Goal: Task Accomplishment & Management: Manage account settings

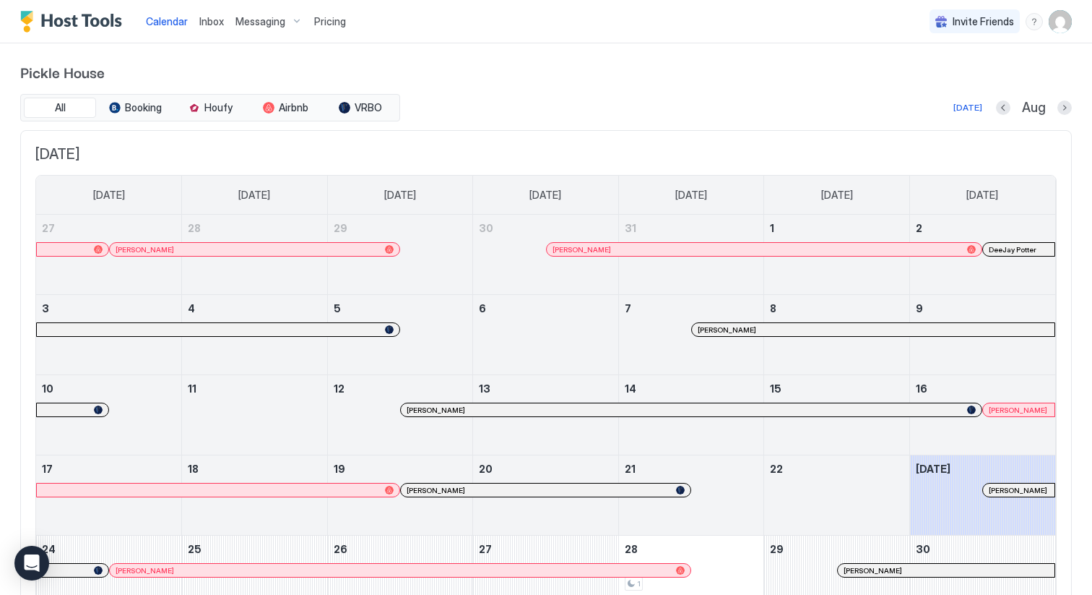
click at [293, 25] on div "Messaging" at bounding box center [269, 21] width 79 height 25
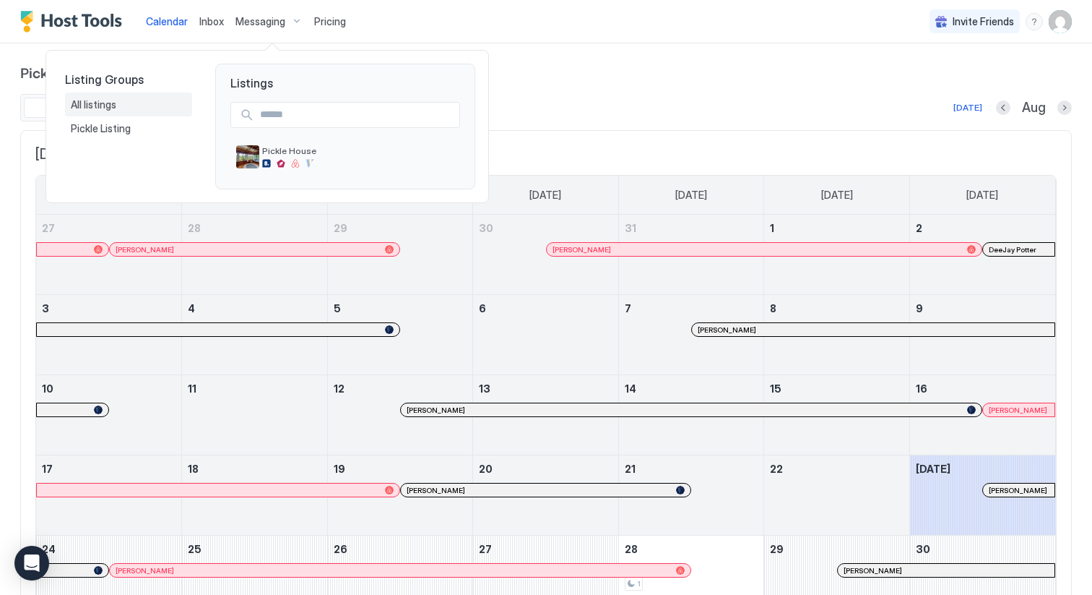
click at [91, 102] on span "All listings" at bounding box center [95, 104] width 48 height 13
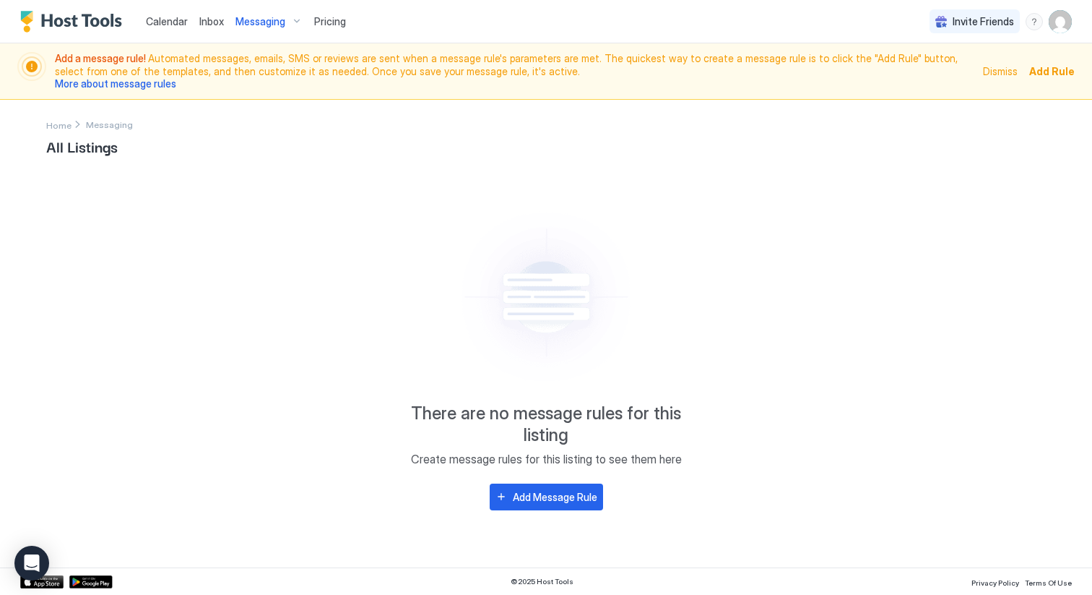
click at [182, 24] on span "Calendar" at bounding box center [167, 21] width 42 height 12
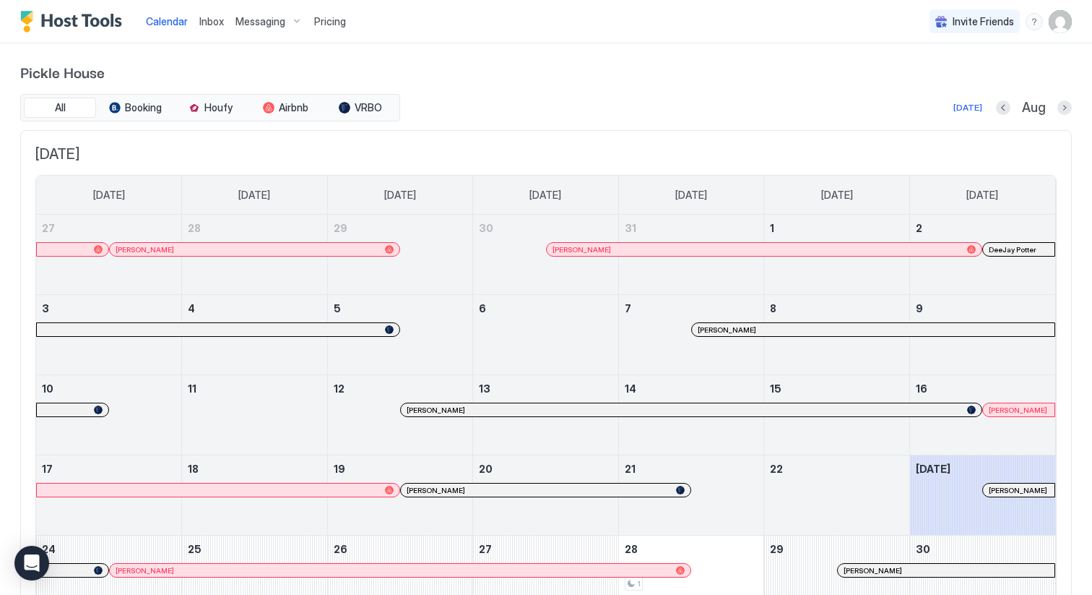
click at [1058, 30] on img "User profile" at bounding box center [1060, 21] width 23 height 23
click at [939, 75] on span "Settings" at bounding box center [930, 80] width 39 height 13
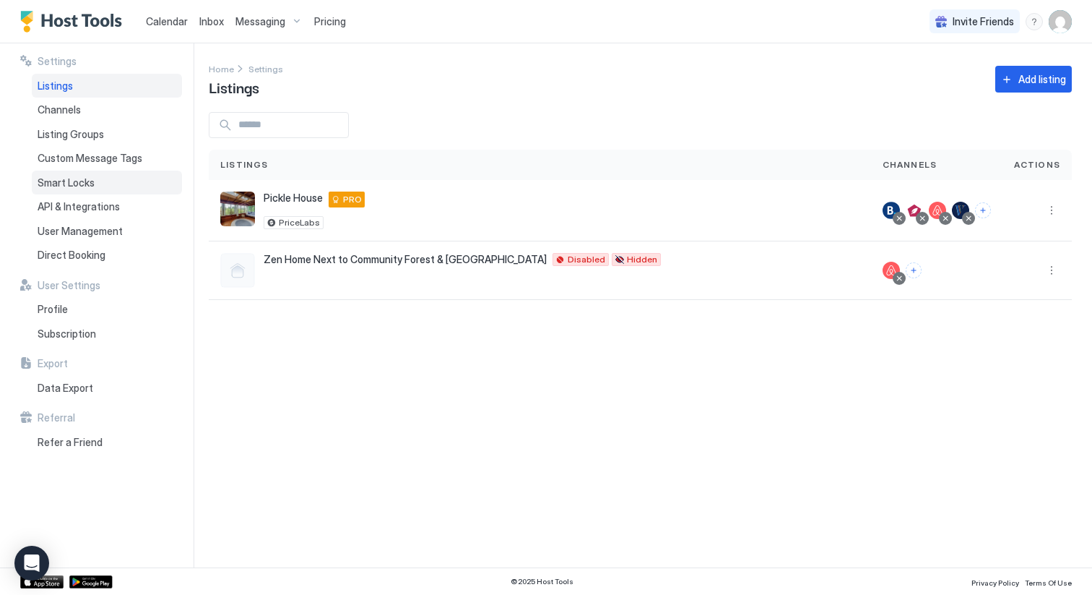
click at [85, 181] on span "Smart Locks" at bounding box center [66, 182] width 57 height 13
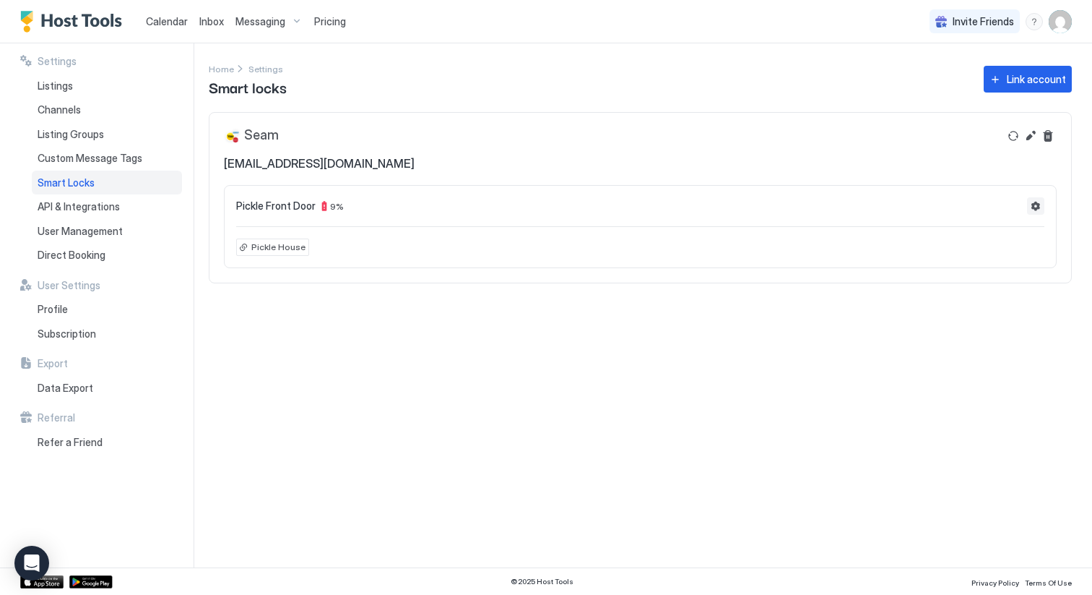
click at [1035, 208] on button "Settings" at bounding box center [1035, 205] width 17 height 17
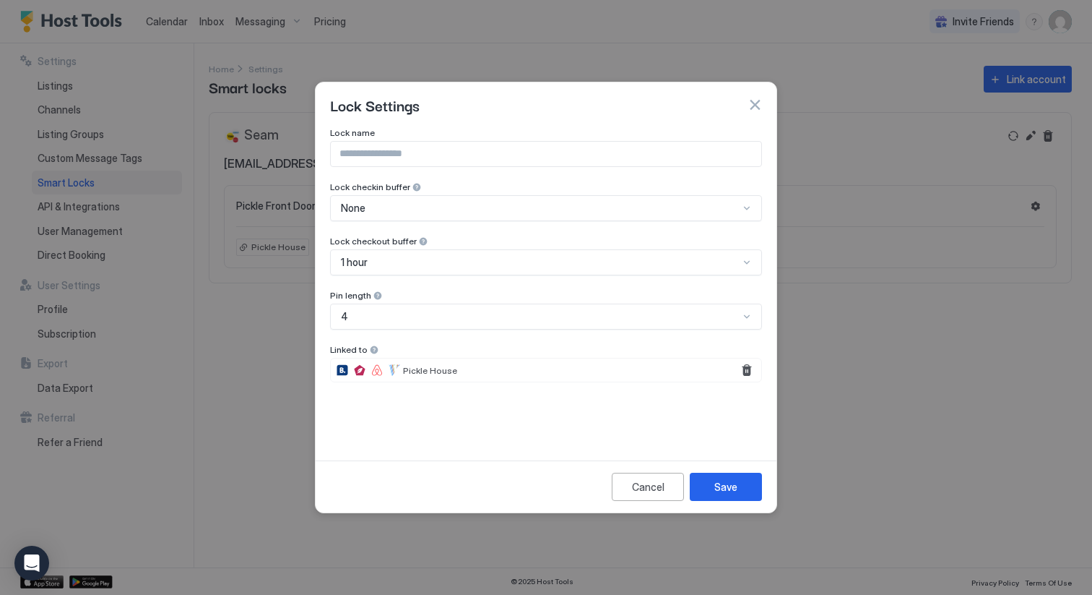
click at [753, 105] on button "button" at bounding box center [755, 105] width 14 height 14
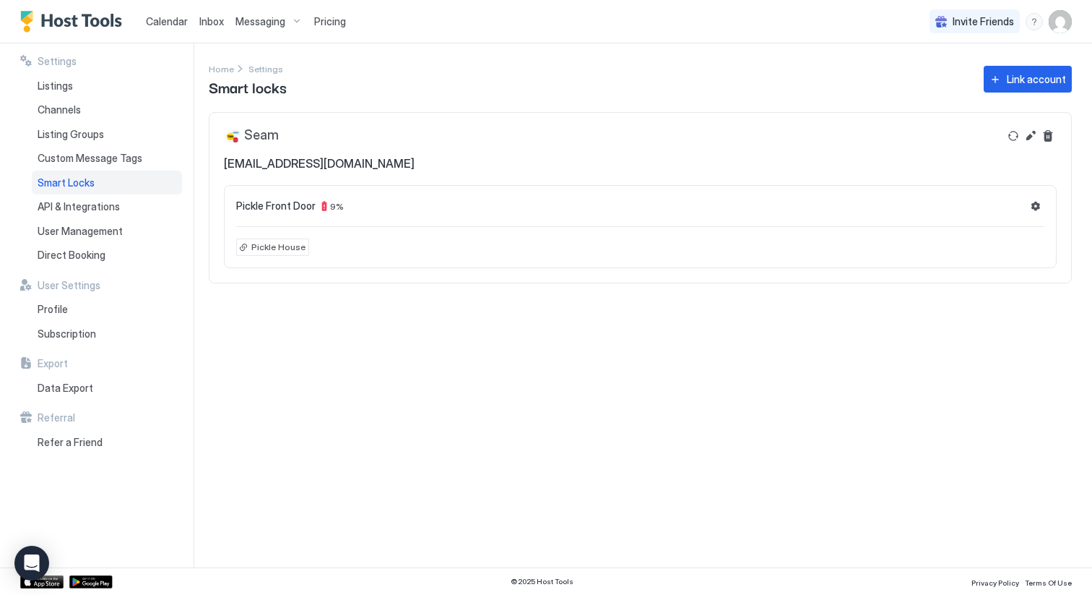
click at [323, 209] on div "9 %" at bounding box center [331, 206] width 25 height 12
click at [295, 210] on span "Pickle Front Door" at bounding box center [275, 205] width 79 height 13
click at [1027, 137] on button "Edit" at bounding box center [1030, 135] width 17 height 17
click at [224, 73] on span "Home" at bounding box center [221, 69] width 25 height 11
